Goal: Communication & Community: Ask a question

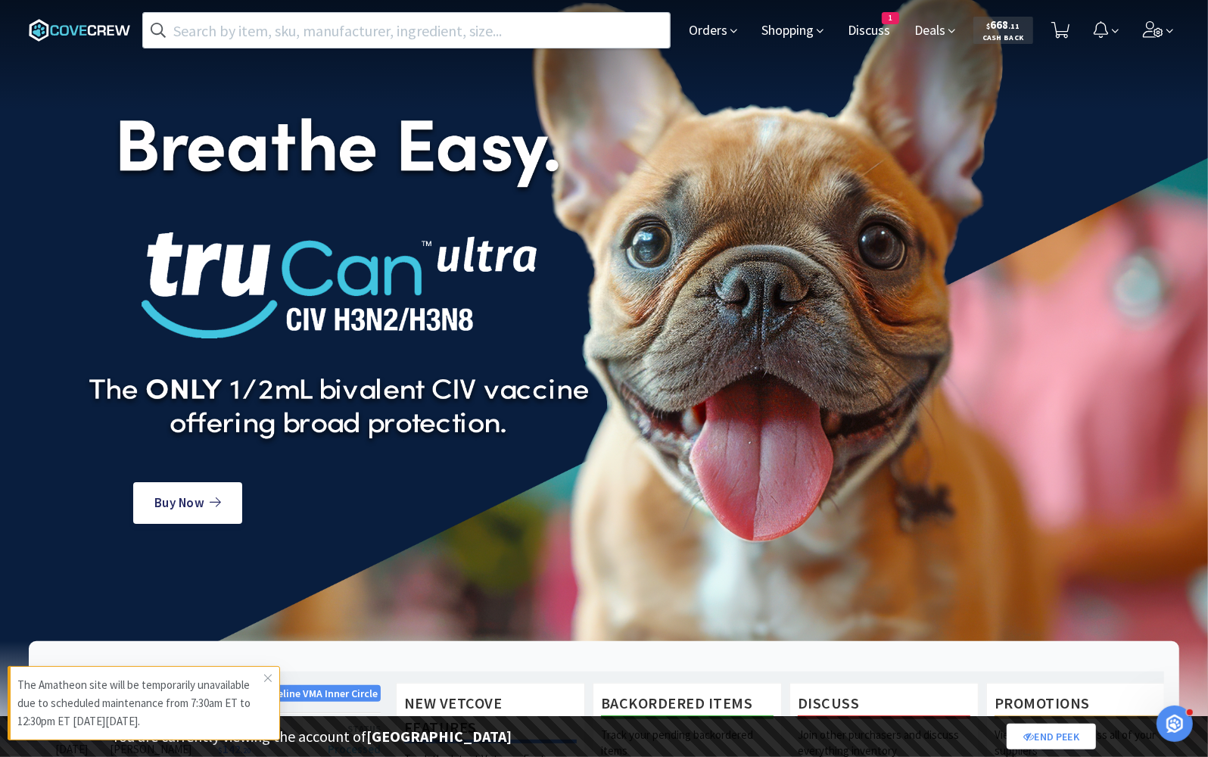
click at [1173, 730] on icon "Open Intercom Messenger" at bounding box center [1174, 723] width 25 height 25
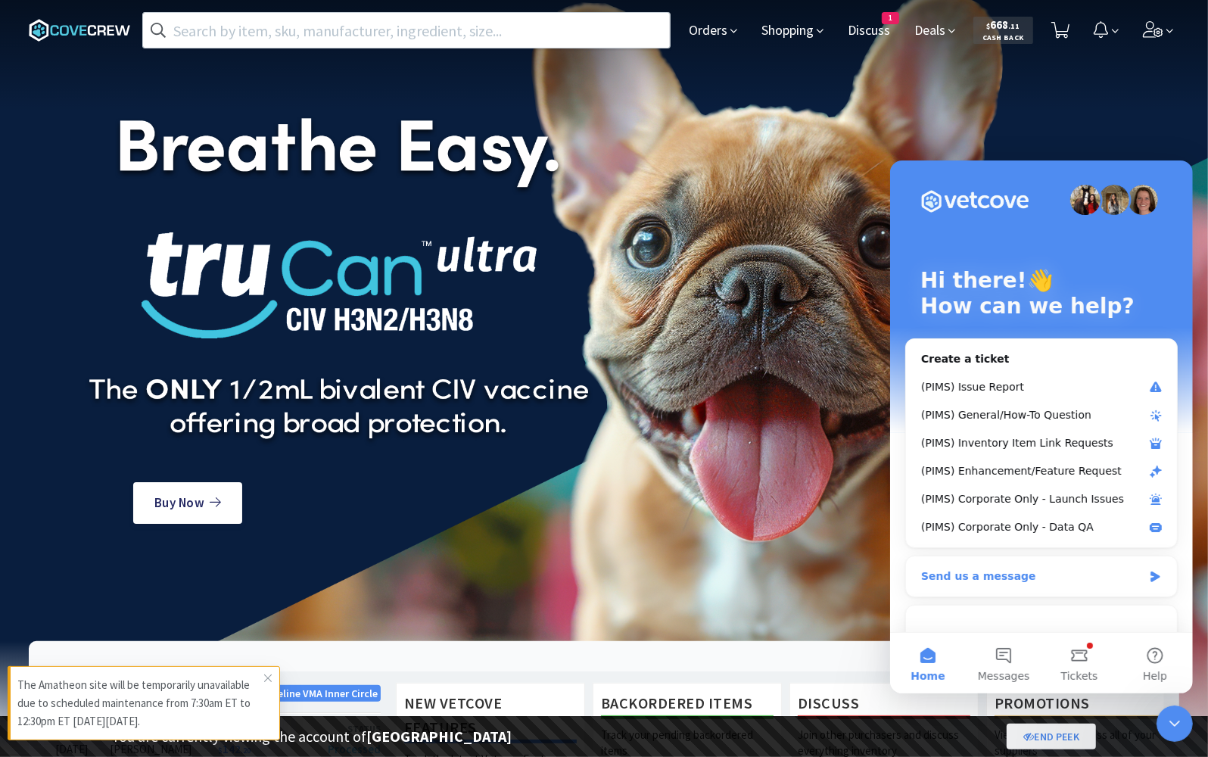
click at [1006, 568] on div "Send us a message" at bounding box center [1031, 576] width 222 height 16
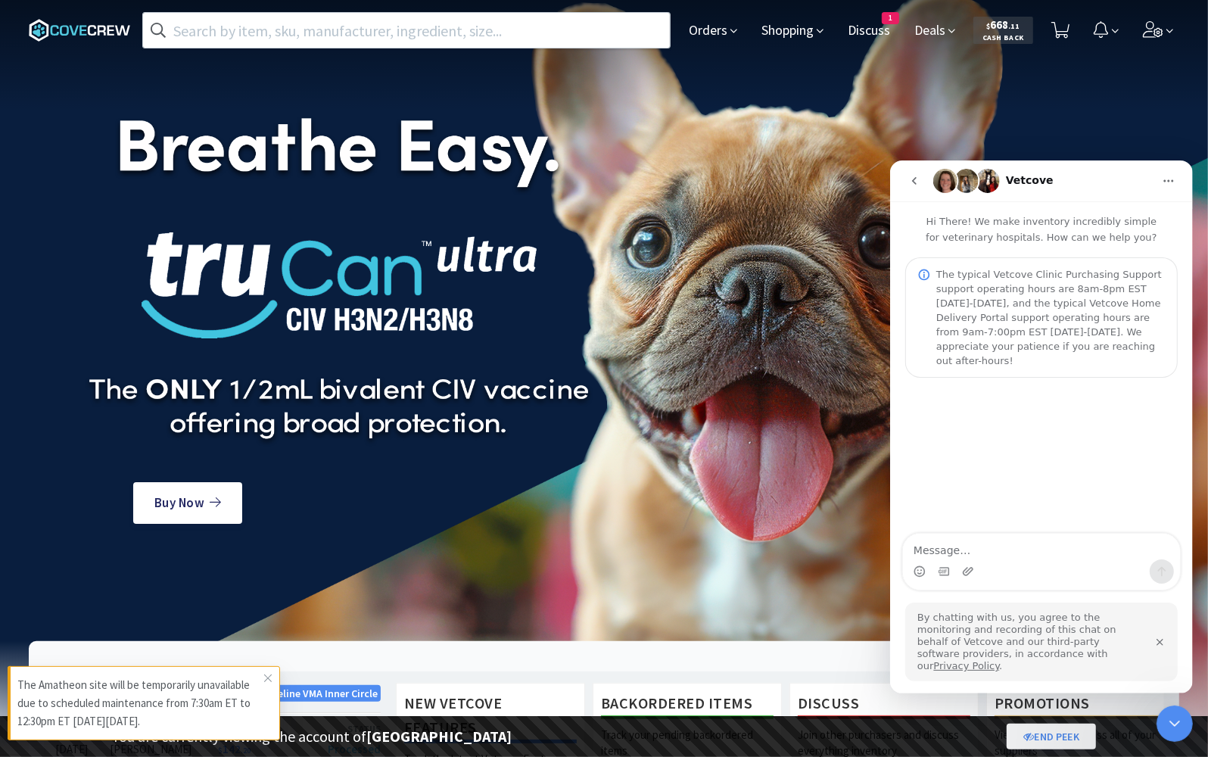
click at [1006, 558] on textarea "Message…" at bounding box center [1040, 546] width 277 height 26
type textarea "G"
type textarea "Testing linear integration"
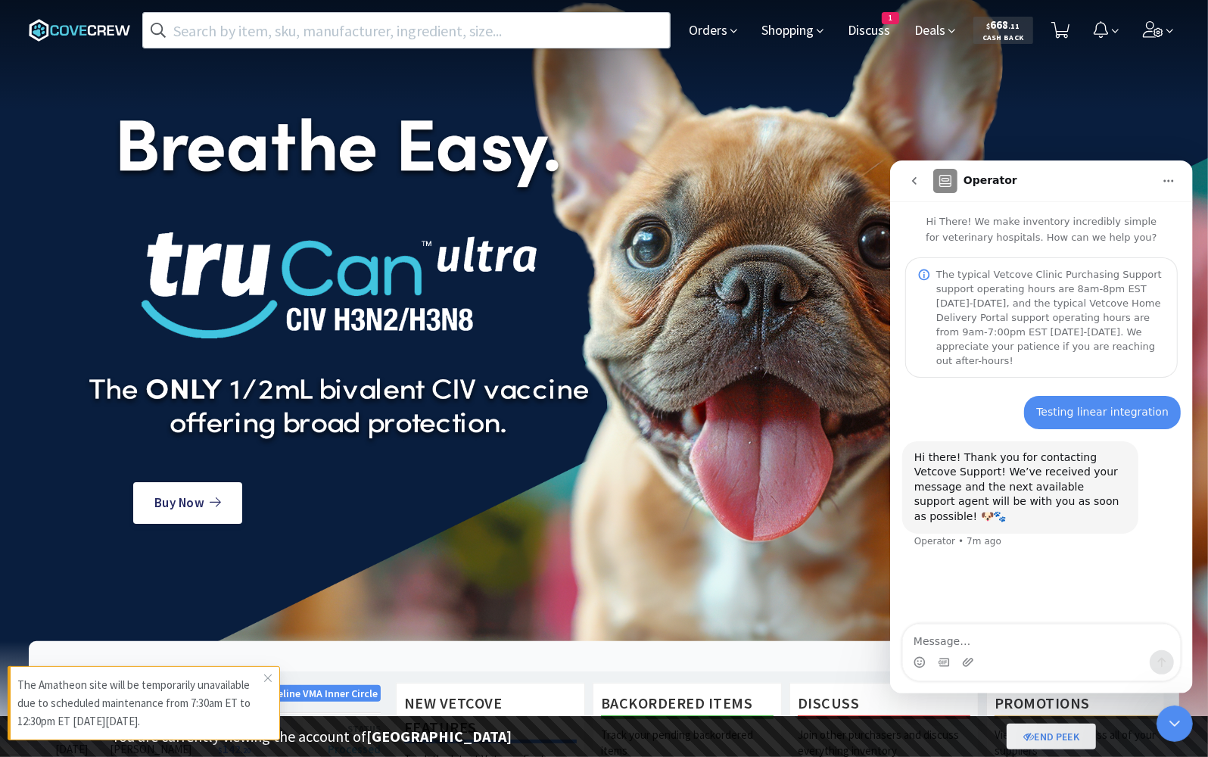
click at [917, 173] on button "go back" at bounding box center [913, 180] width 29 height 29
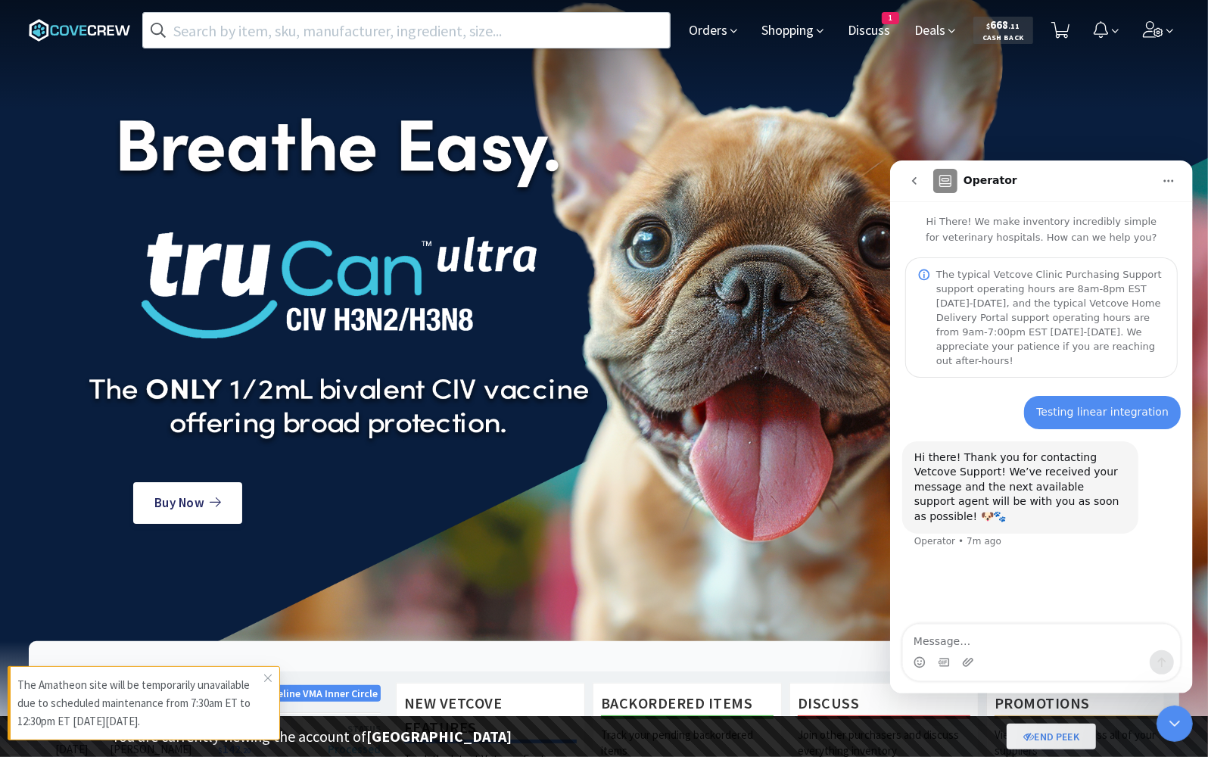
click at [916, 171] on button "go back" at bounding box center [913, 180] width 29 height 29
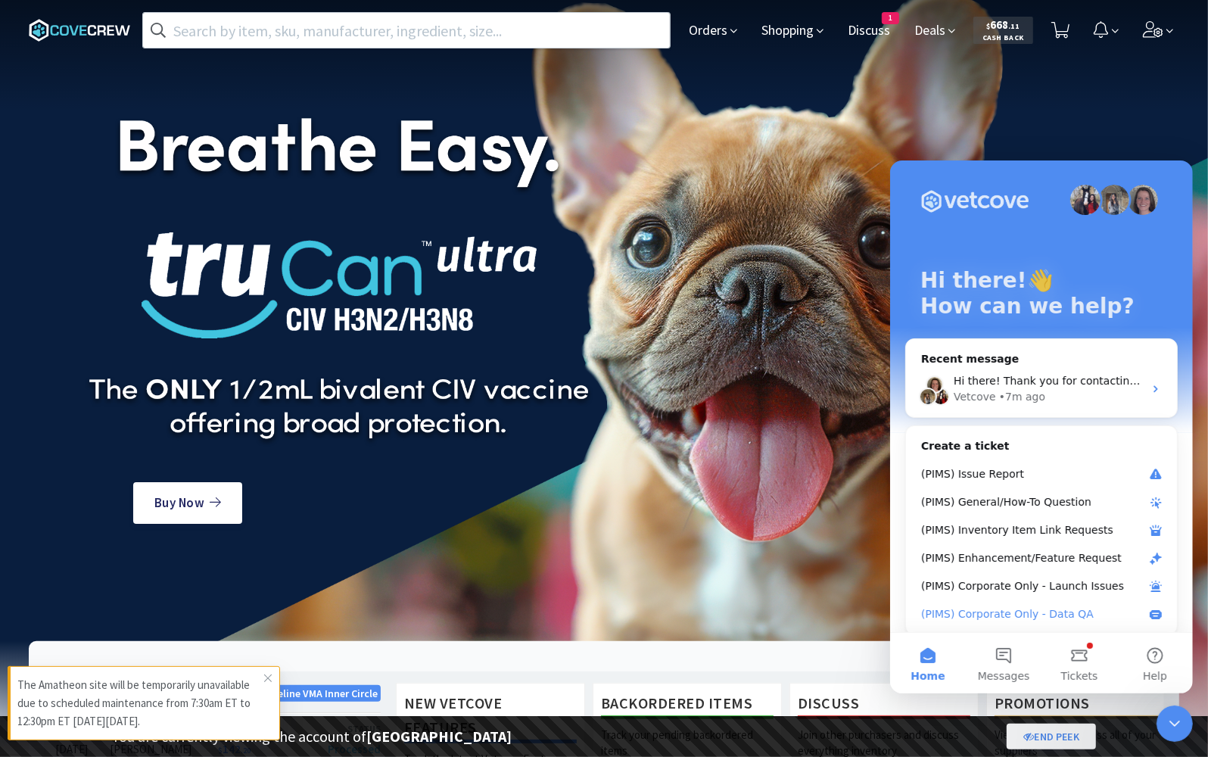
scroll to position [129, 0]
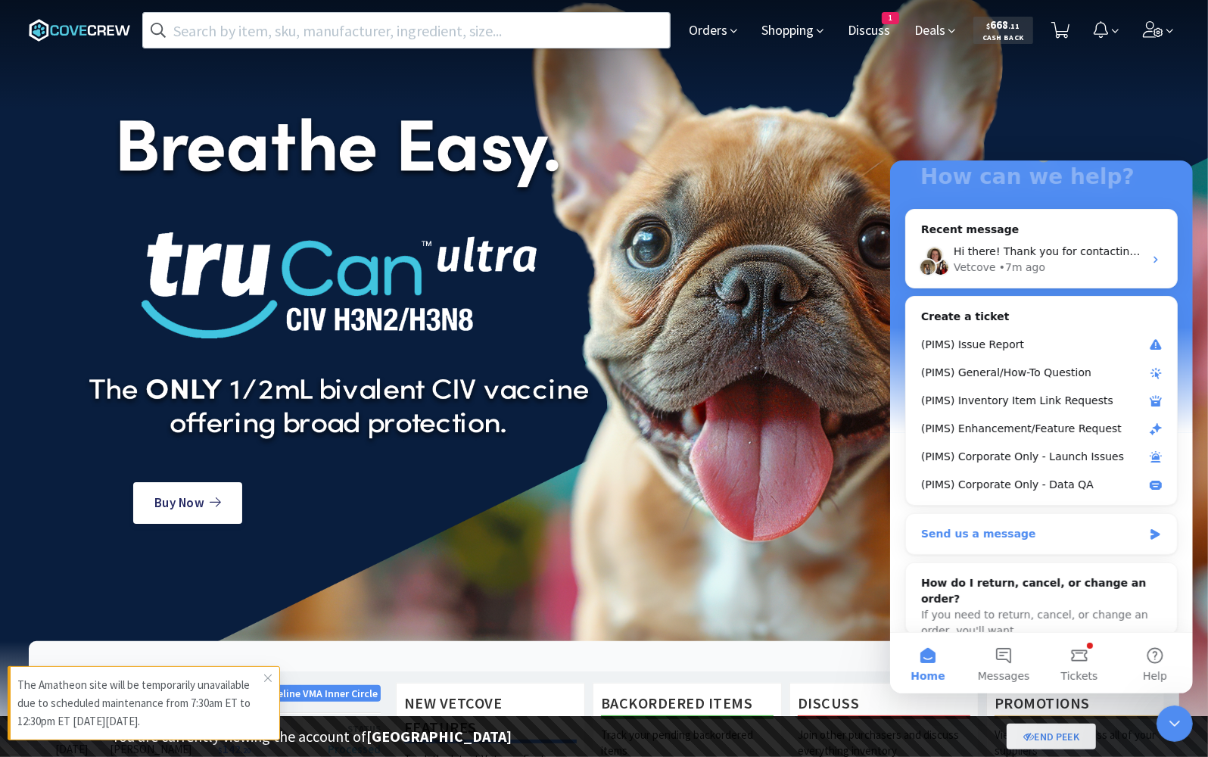
click at [974, 540] on div "Send us a message" at bounding box center [1040, 533] width 271 height 40
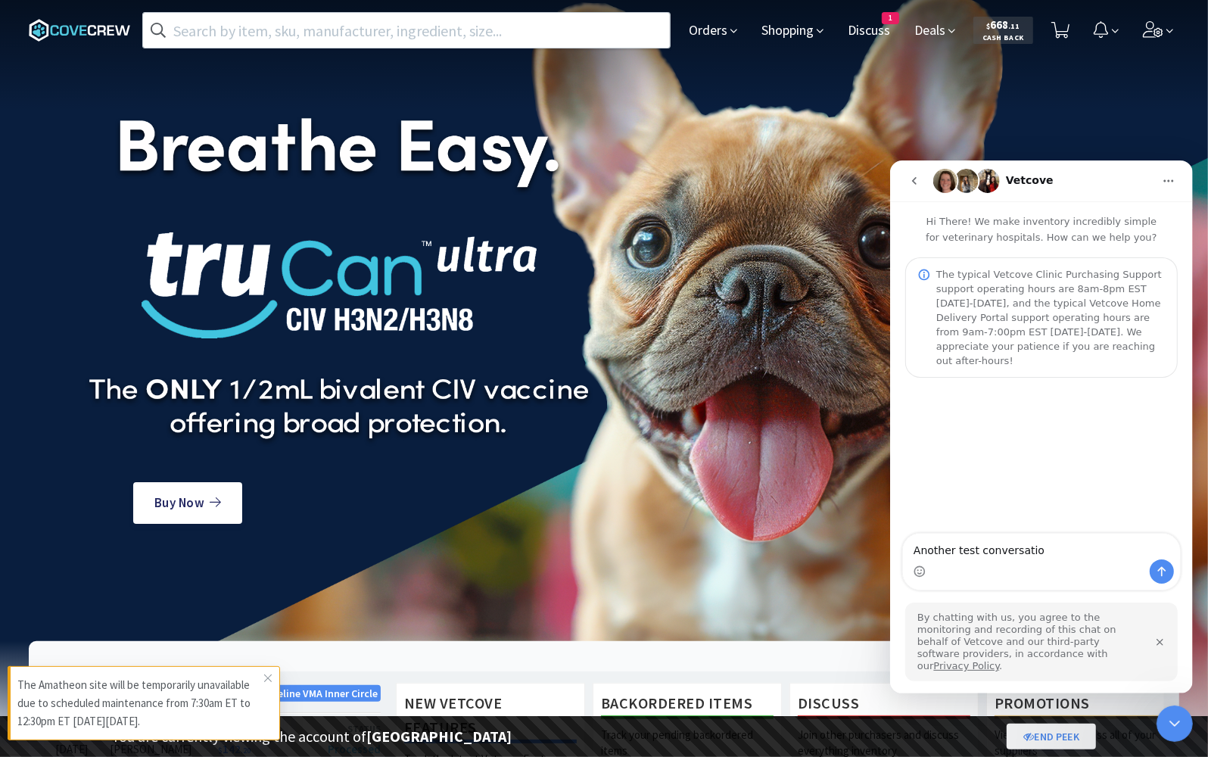
type textarea "Another test conversation"
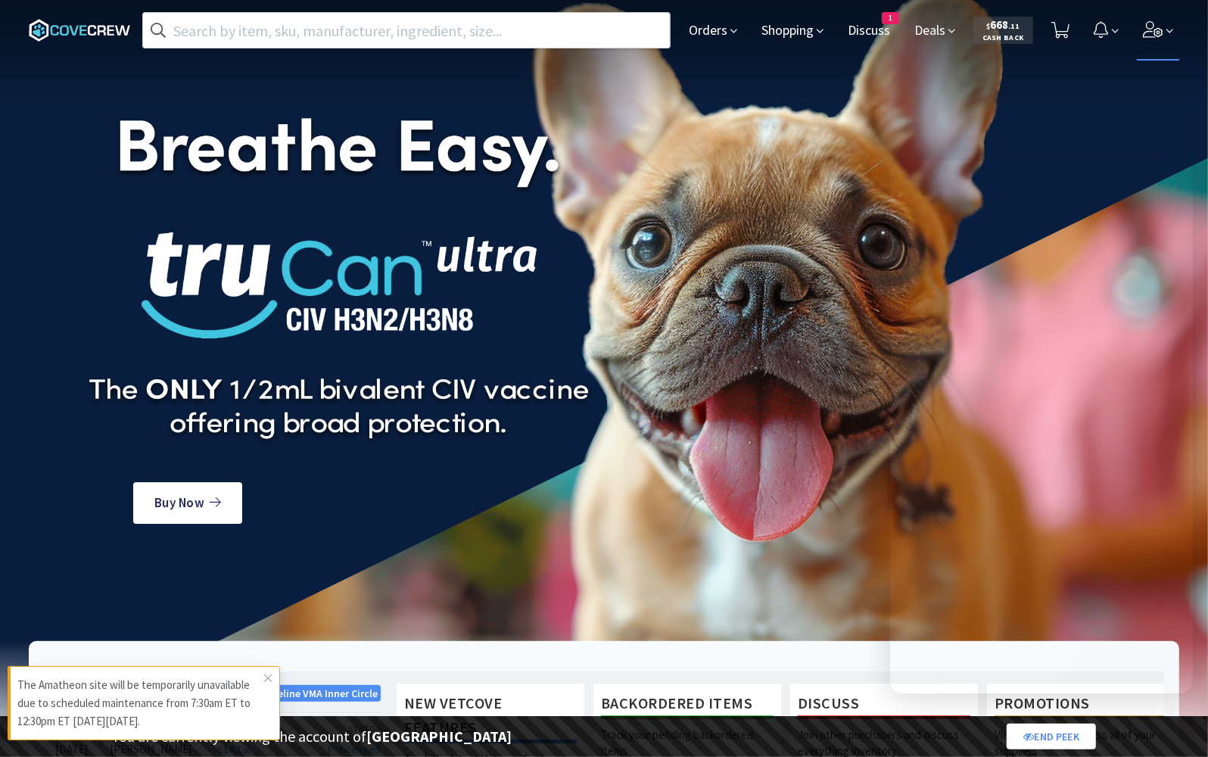
click at [1148, 26] on icon at bounding box center [1153, 29] width 21 height 17
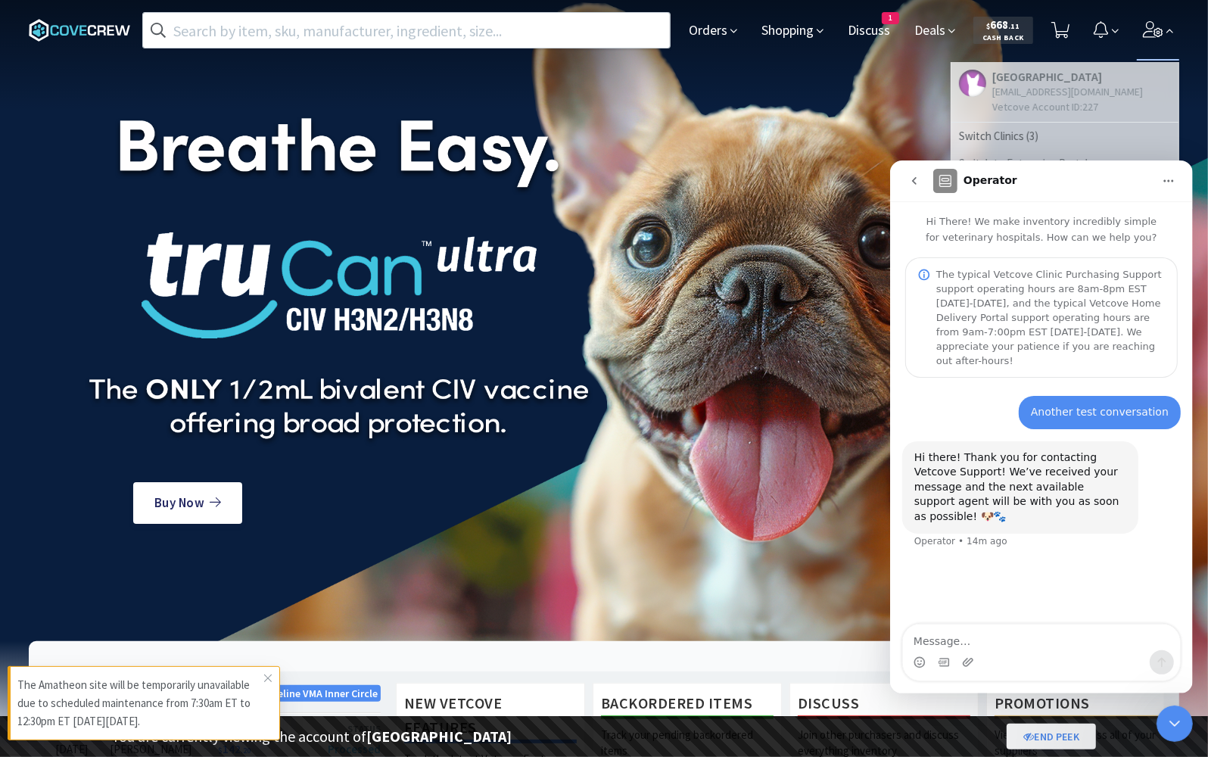
click at [1166, 716] on icon "Close Intercom Messenger" at bounding box center [1174, 723] width 18 height 18
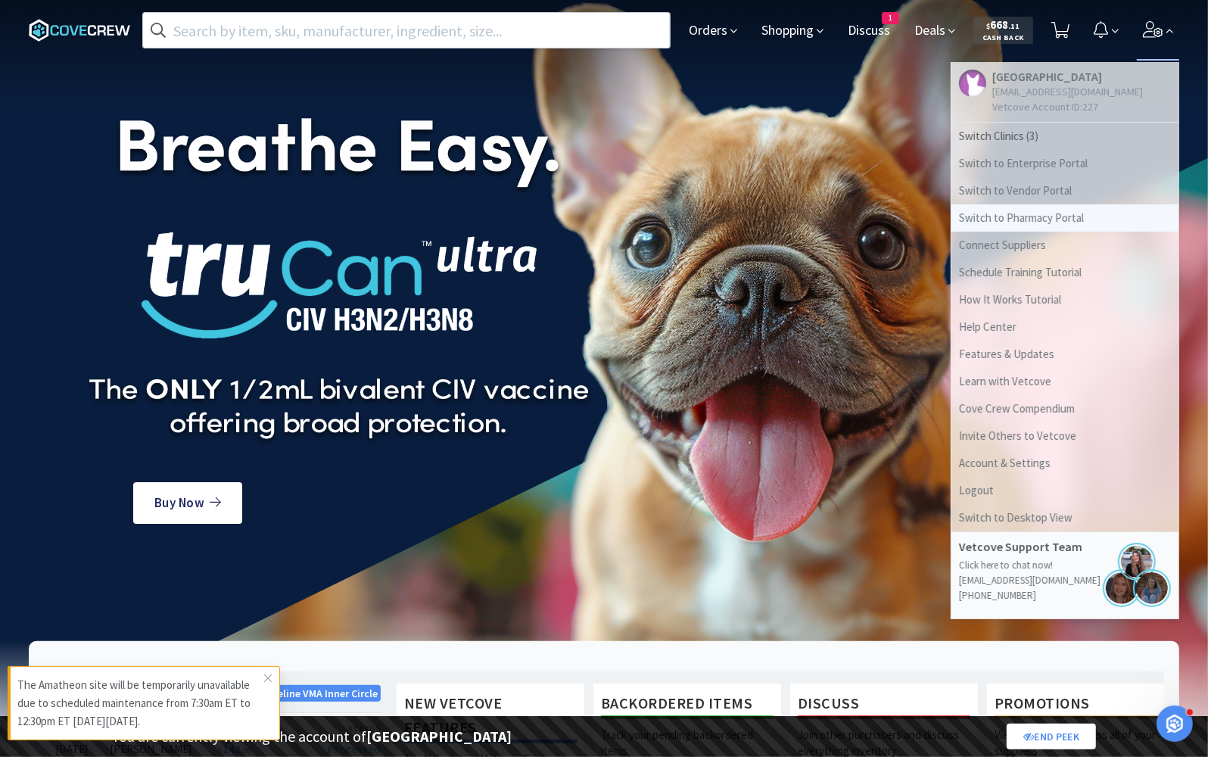
click at [1030, 223] on link "Switch to Pharmacy Portal" at bounding box center [1064, 217] width 227 height 27
